Goal: Task Accomplishment & Management: Manage account settings

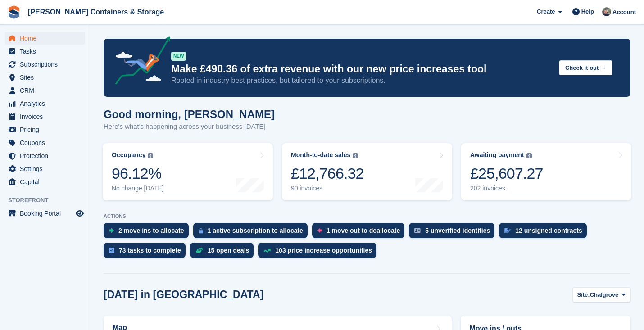
scroll to position [187, 0]
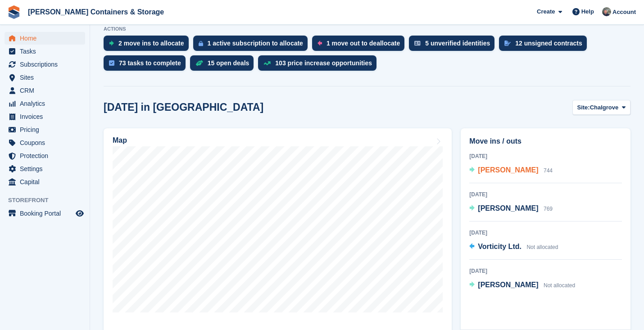
click at [516, 172] on span "Marcos Machado" at bounding box center [508, 170] width 60 height 8
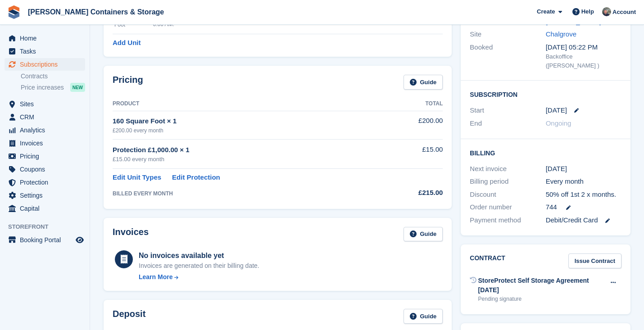
scroll to position [120, 0]
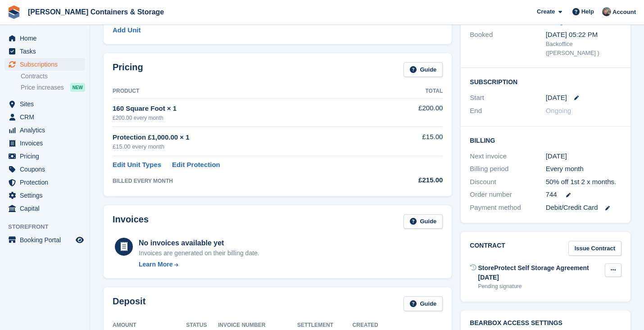
click at [615, 267] on icon at bounding box center [613, 270] width 5 height 6
click at [627, 208] on div "Billing Next invoice 3 Sep Billing period Every month Discount 50% off 1st 2 x …" at bounding box center [546, 175] width 170 height 96
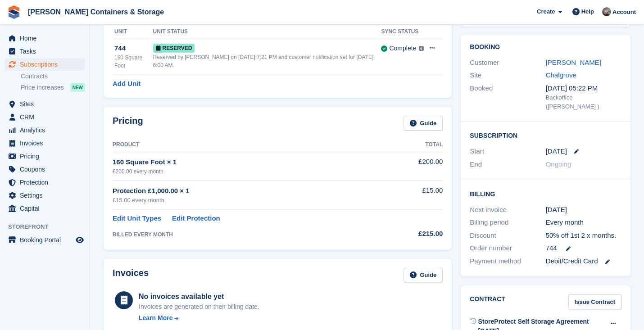
scroll to position [52, 0]
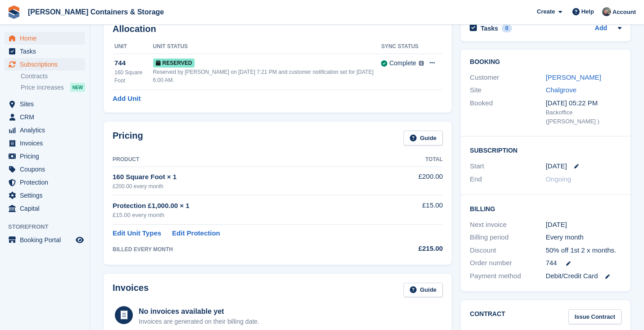
click at [52, 38] on span "Home" at bounding box center [47, 38] width 54 height 13
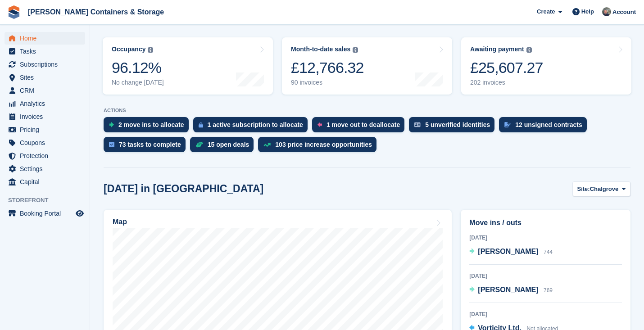
scroll to position [172, 0]
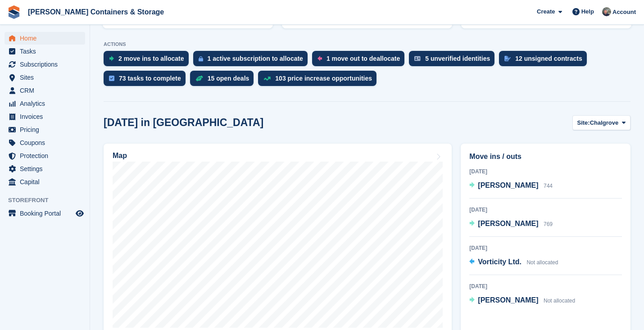
click at [41, 41] on span "Home" at bounding box center [47, 38] width 54 height 13
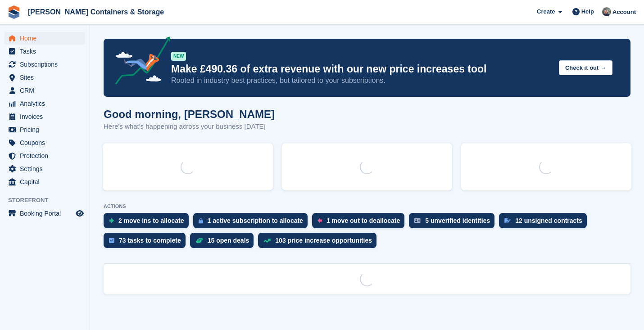
scroll to position [0, 0]
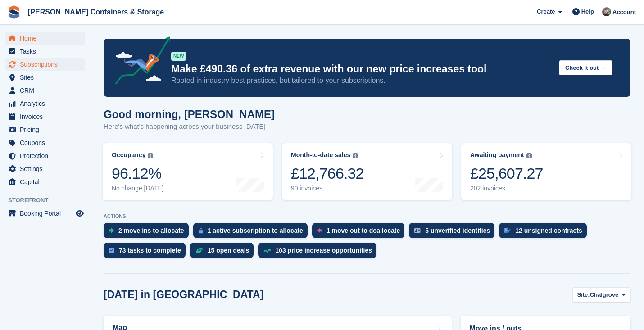
click at [69, 61] on span "Subscriptions" at bounding box center [47, 64] width 54 height 13
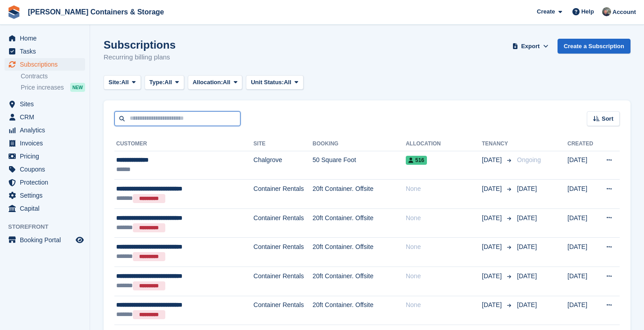
click at [138, 116] on input "text" at bounding box center [177, 118] width 126 height 15
type input "****"
